Goal: Use online tool/utility: Utilize a website feature to perform a specific function

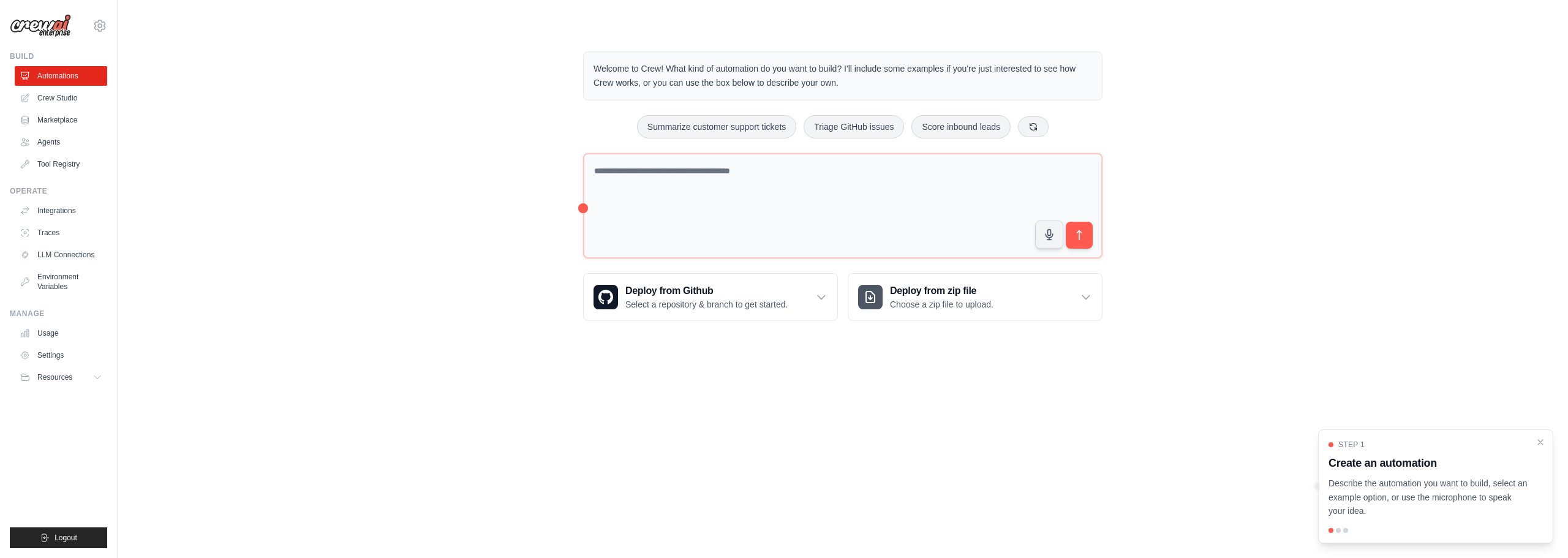
click at [394, 181] on div "Welcome to Crew! What kind of automation do you want to build? I'll include som…" at bounding box center [843, 185] width 1411 height 308
click at [846, 386] on body "francisco.klas@positivo.com.br Settings Build Automations Crew Studio Resources" at bounding box center [784, 279] width 1568 height 558
click at [920, 425] on body "francisco.klas@positivo.com.br Settings Build Automations Crew Studio Resources" at bounding box center [784, 279] width 1568 height 558
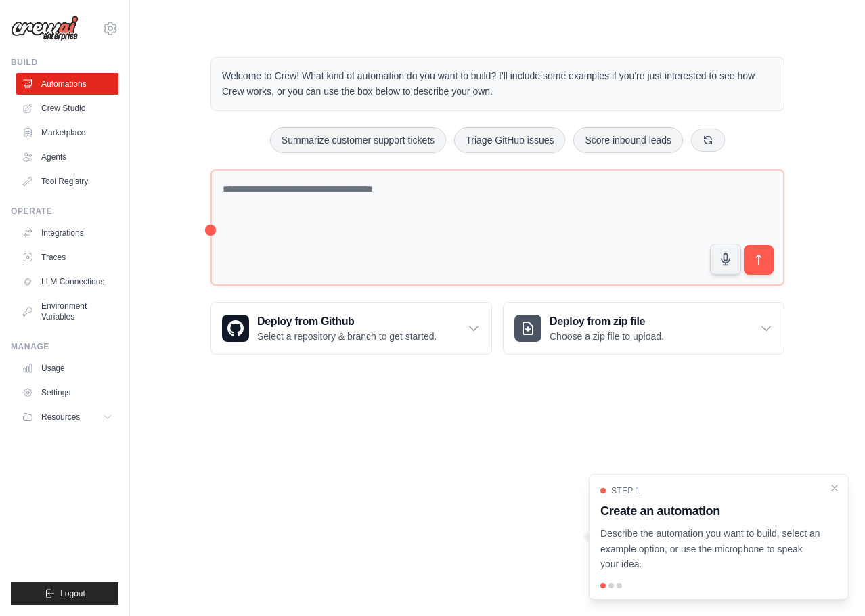
click at [667, 372] on div "Welcome to Crew! What kind of automation do you want to build? I'll include som…" at bounding box center [497, 205] width 607 height 341
click at [790, 192] on div "Welcome to Crew! What kind of automation do you want to build? I'll include som…" at bounding box center [497, 205] width 607 height 341
click at [790, 180] on div "Welcome to Crew! What kind of automation do you want to build? I'll include som…" at bounding box center [497, 205] width 607 height 341
click at [823, 321] on div "Welcome to Crew! What kind of automation do you want to build? I'll include som…" at bounding box center [498, 205] width 692 height 341
click at [669, 439] on body "francisco.klas@positivo.com.br Settings Build Automations Crew Studio Resources" at bounding box center [432, 308] width 865 height 616
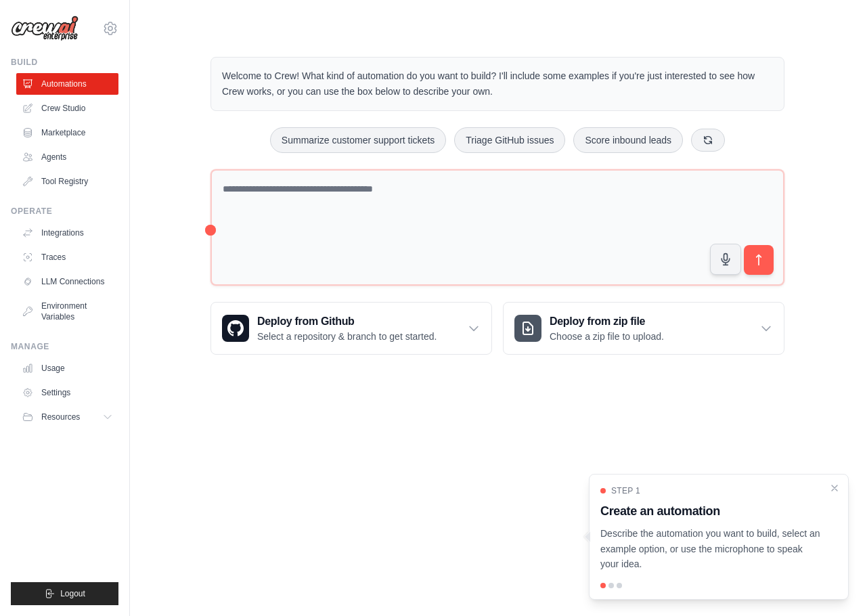
click at [505, 435] on body "francisco.klas@positivo.com.br Settings Build Automations Crew Studio Resources" at bounding box center [432, 308] width 865 height 616
click at [81, 100] on link "Crew Studio" at bounding box center [69, 108] width 102 height 22
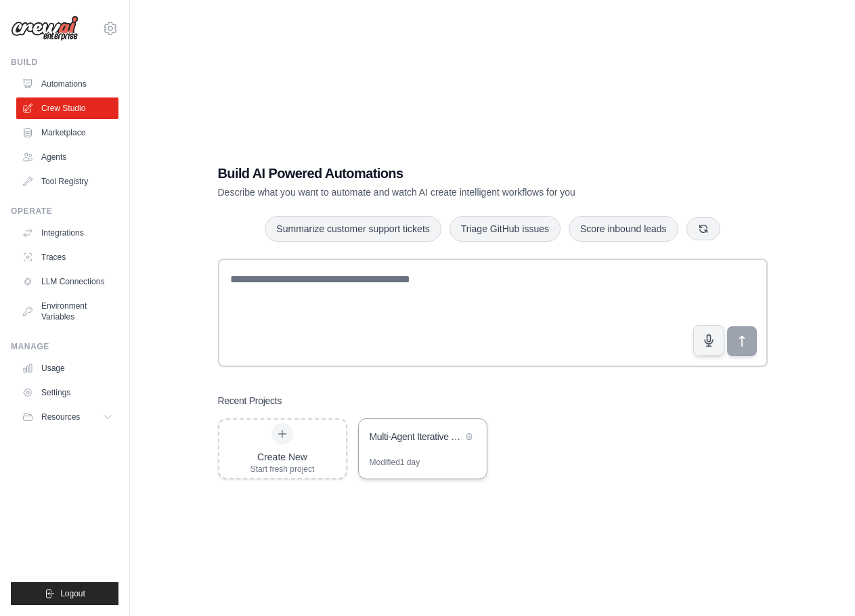
click at [393, 436] on div "Multi-Agent Iterative Research Workflow" at bounding box center [416, 437] width 93 height 14
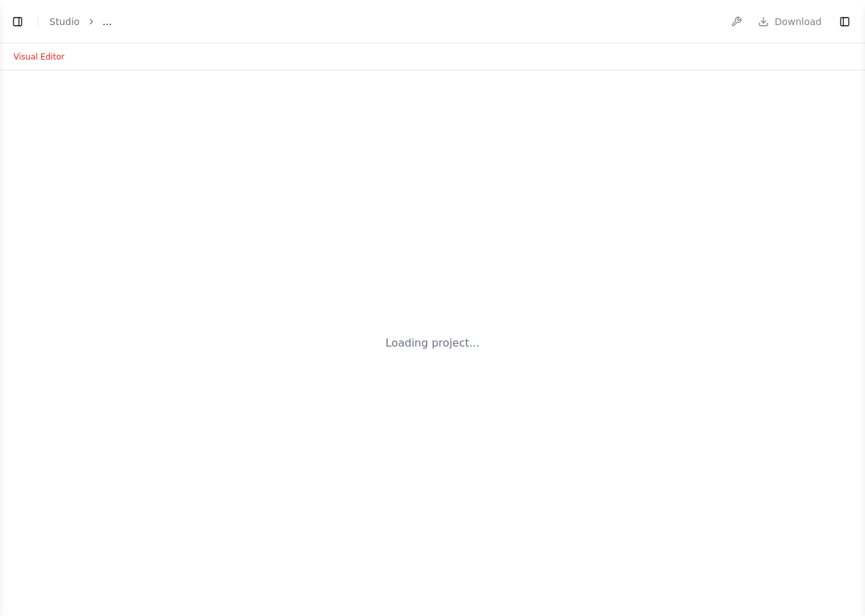
select select "****"
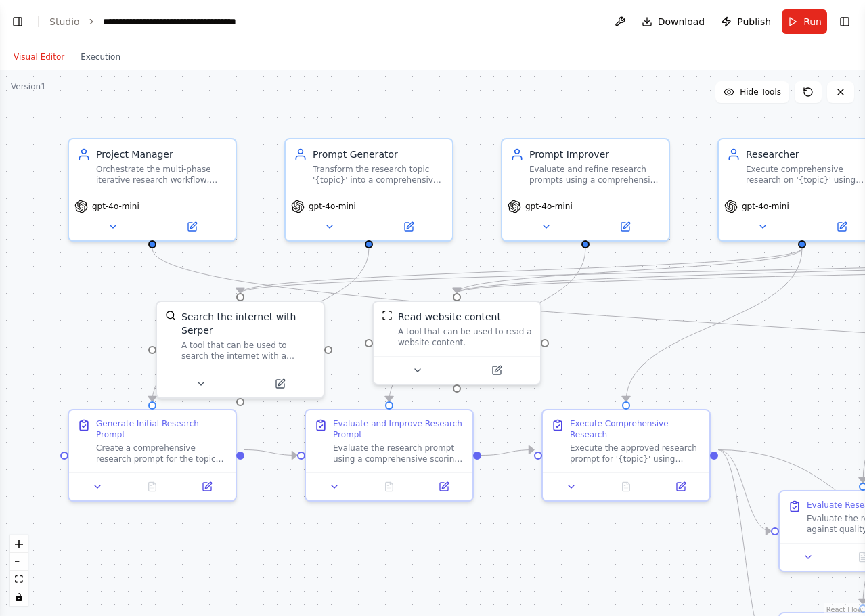
scroll to position [3020, 0]
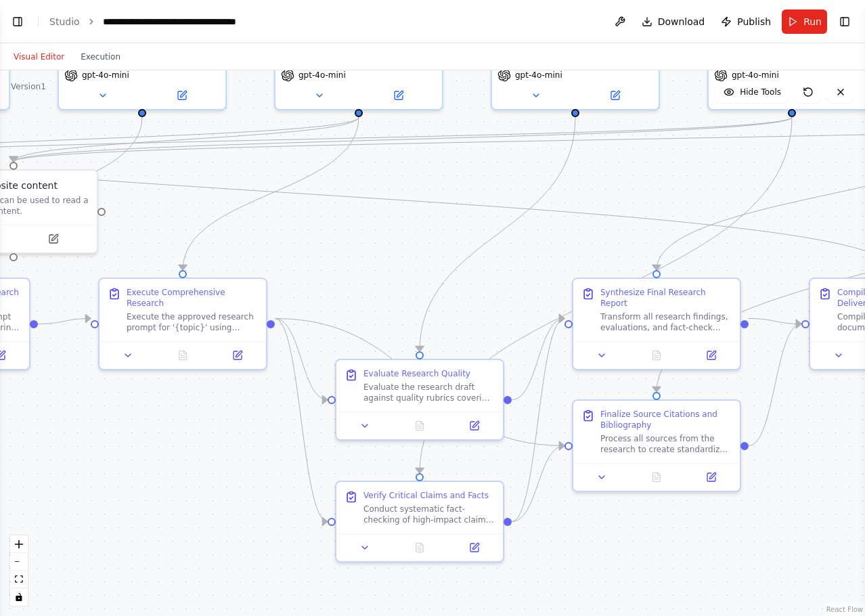
drag, startPoint x: 584, startPoint y: 368, endPoint x: 141, endPoint y: 236, distance: 462.4
click at [141, 236] on div ".deletable-edge-delete-btn { width: 20px; height: 20px; border: 0px solid #ffff…" at bounding box center [432, 343] width 865 height 546
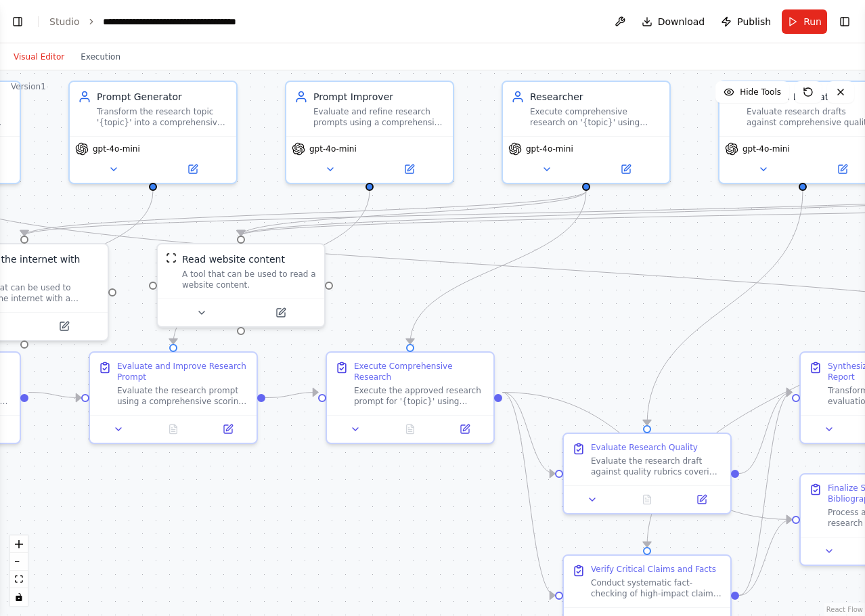
drag, startPoint x: 722, startPoint y: 182, endPoint x: 949, endPoint y: 256, distance: 239.1
click at [864, 256] on html "BETA CrewAI automation blueprint (aligned to your workflow) Below is a complete…" at bounding box center [432, 308] width 865 height 616
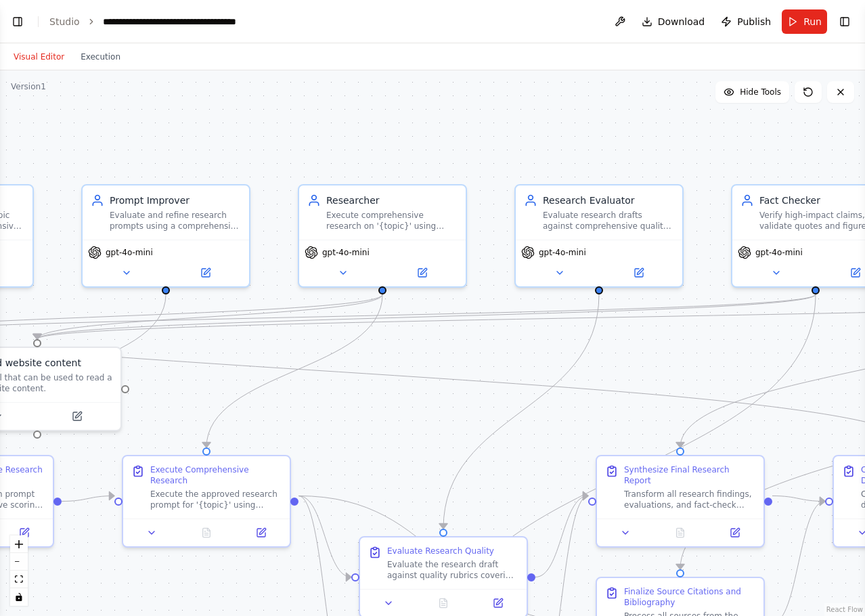
drag, startPoint x: 529, startPoint y: 299, endPoint x: 312, endPoint y: 399, distance: 238.4
click at [312, 399] on div ".deletable-edge-delete-btn { width: 20px; height: 20px; border: 0px solid #ffff…" at bounding box center [432, 343] width 865 height 546
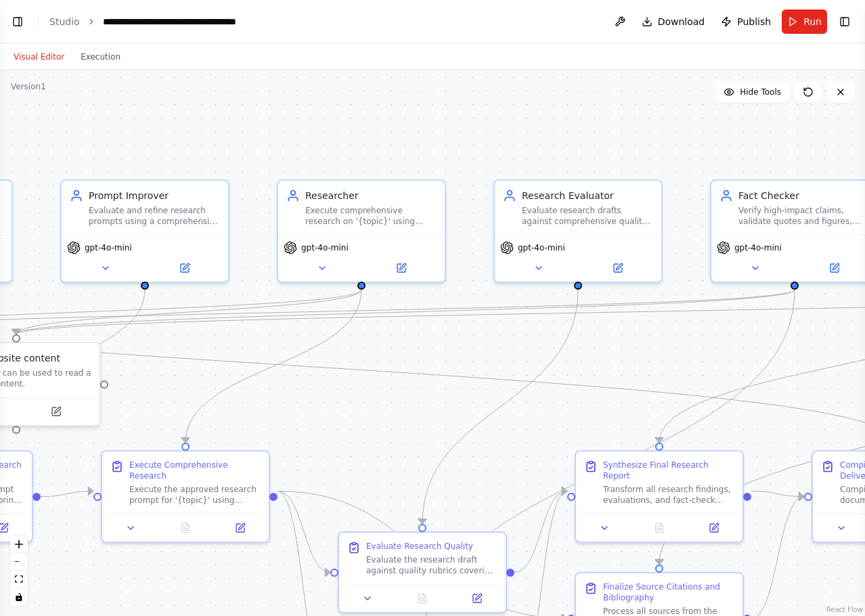
drag, startPoint x: 774, startPoint y: 158, endPoint x: 753, endPoint y: 153, distance: 21.5
click at [753, 153] on div ".deletable-edge-delete-btn { width: 20px; height: 20px; border: 0px solid #ffff…" at bounding box center [432, 343] width 865 height 546
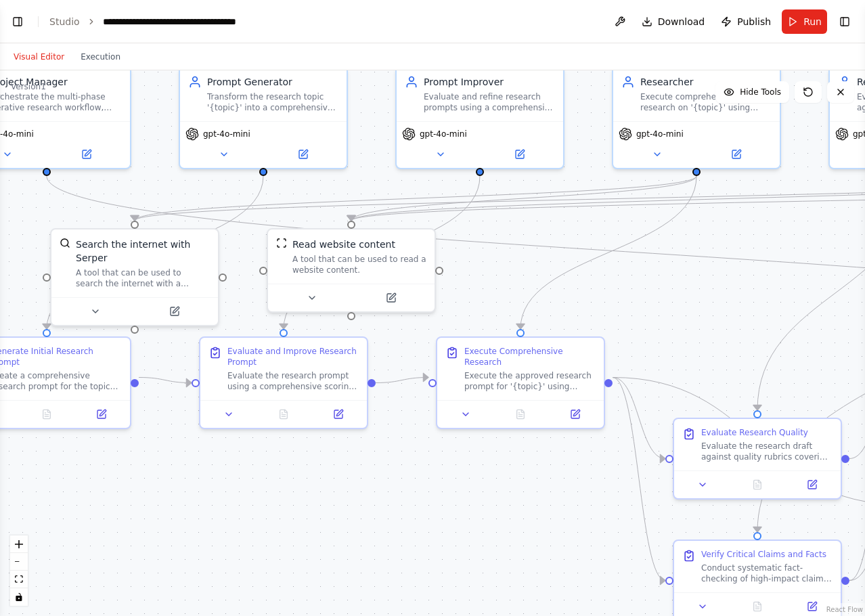
drag, startPoint x: 365, startPoint y: 428, endPoint x: 700, endPoint y: 314, distance: 353.8
click at [700, 314] on div ".deletable-edge-delete-btn { width: 20px; height: 20px; border: 0px solid #ffff…" at bounding box center [432, 343] width 865 height 546
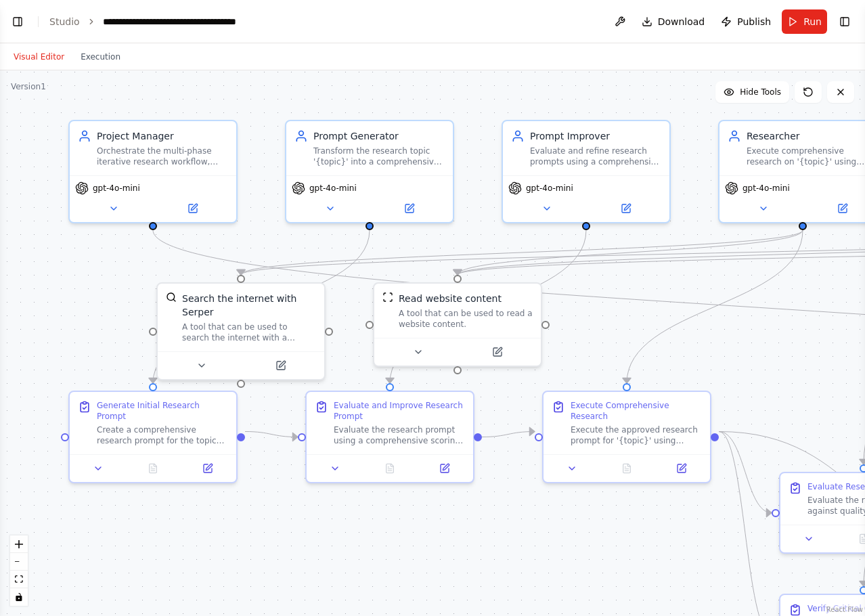
drag, startPoint x: 529, startPoint y: 257, endPoint x: 635, endPoint y: 311, distance: 119.3
click at [635, 311] on div ".deletable-edge-delete-btn { width: 20px; height: 20px; border: 0px solid #ffff…" at bounding box center [432, 343] width 865 height 546
